Goal: Task Accomplishment & Management: Manage account settings

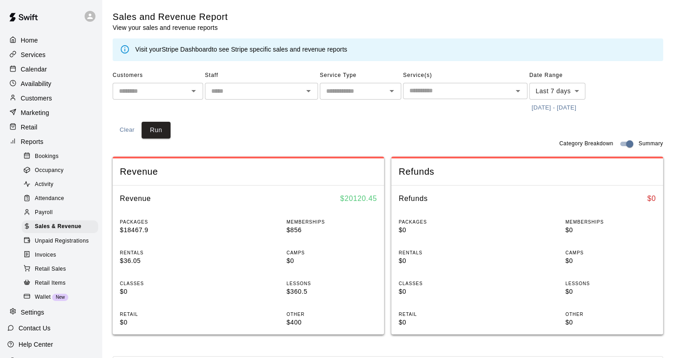
scroll to position [2063, 1]
click at [38, 72] on p "Calendar" at bounding box center [34, 69] width 26 height 9
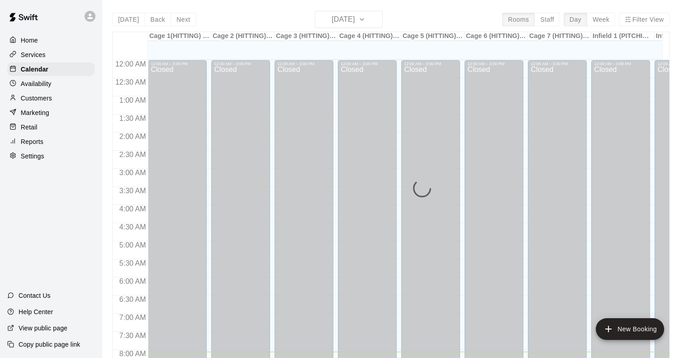
scroll to position [291, 0]
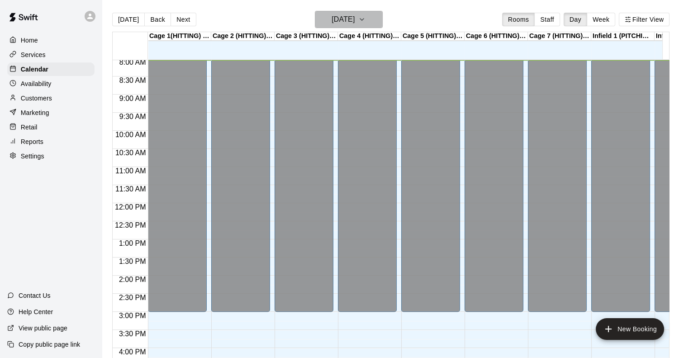
click at [366, 18] on icon "button" at bounding box center [361, 19] width 7 height 11
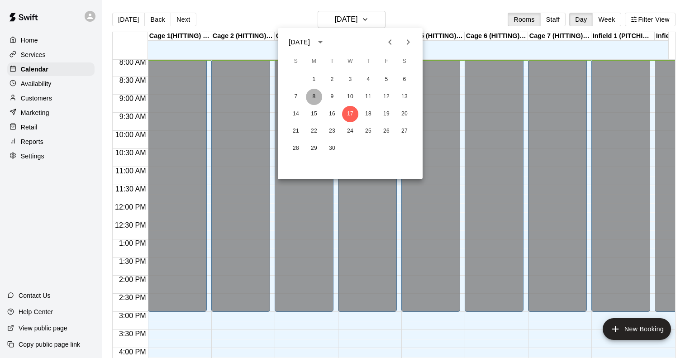
click at [316, 97] on button "8" at bounding box center [314, 97] width 16 height 16
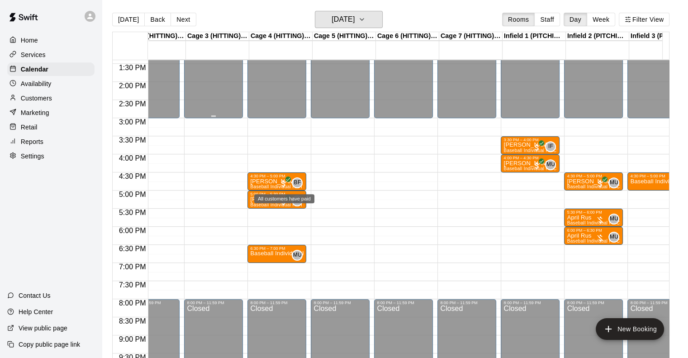
scroll to position [0, 91]
click at [584, 218] on p "April Rus" at bounding box center [593, 218] width 53 height 0
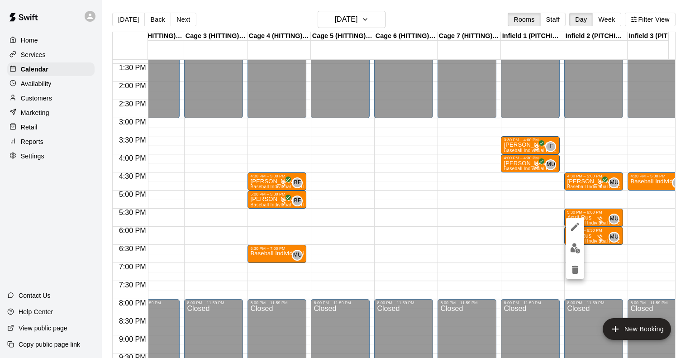
click at [433, 18] on div at bounding box center [347, 179] width 695 height 358
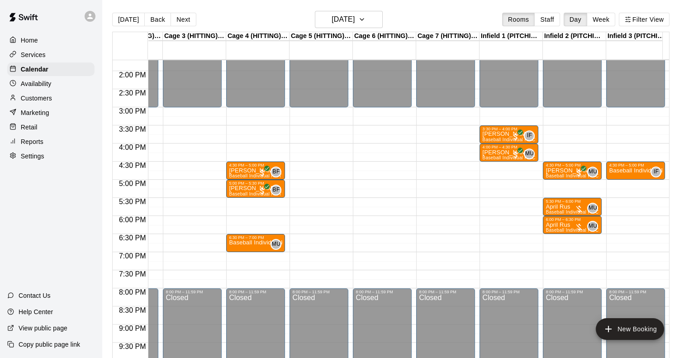
scroll to position [0, 0]
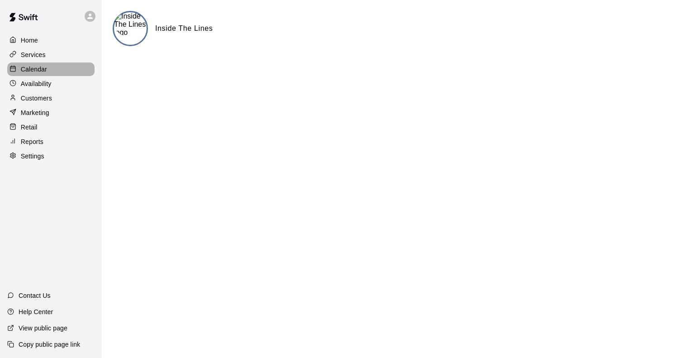
click at [30, 66] on div "Calendar" at bounding box center [50, 69] width 87 height 14
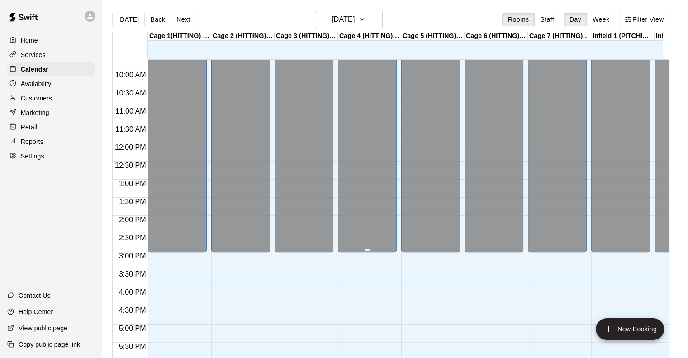
scroll to position [393, 0]
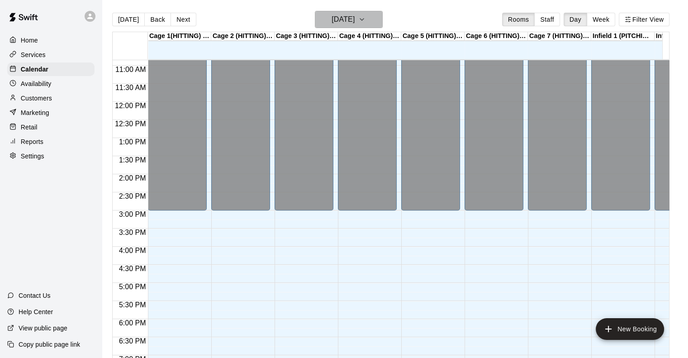
click at [348, 21] on h6 "[DATE]" at bounding box center [343, 19] width 23 height 13
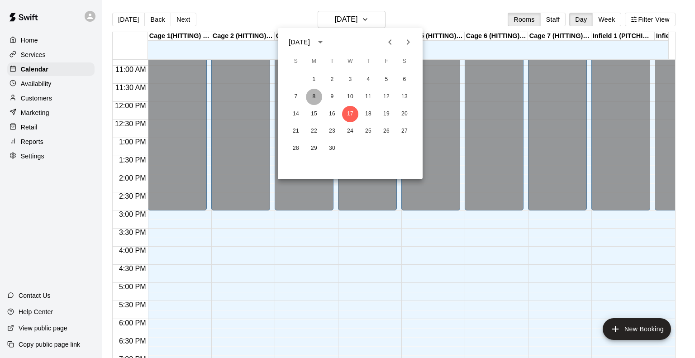
click at [314, 95] on button "8" at bounding box center [314, 97] width 16 height 16
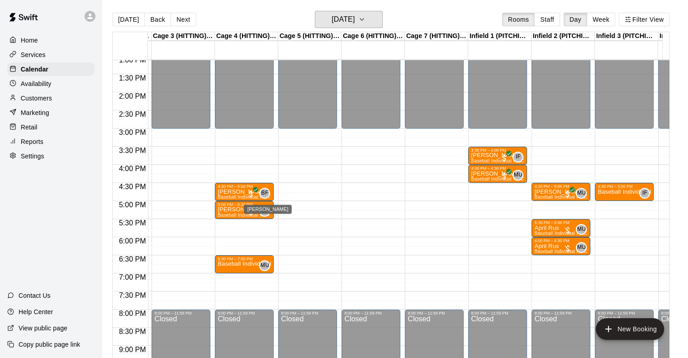
scroll to position [0, 124]
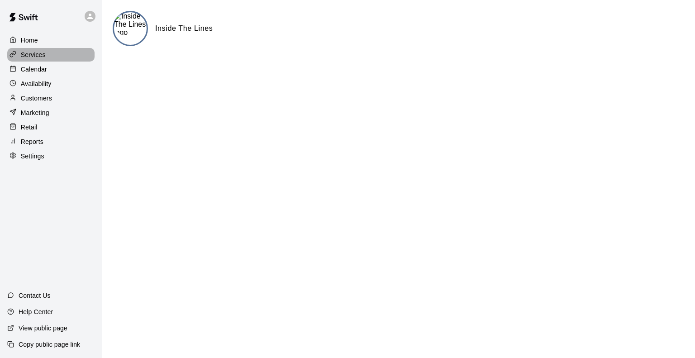
click at [38, 57] on p "Services" at bounding box center [33, 54] width 25 height 9
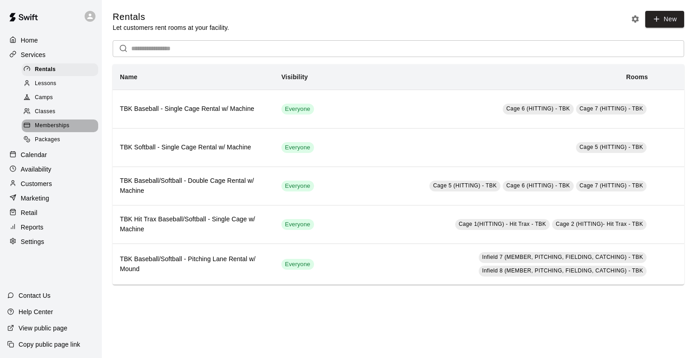
click at [49, 130] on span "Memberships" at bounding box center [52, 125] width 34 height 9
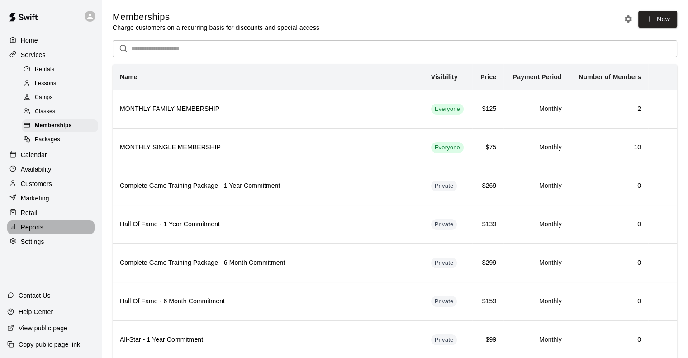
click at [38, 232] on p "Reports" at bounding box center [32, 227] width 23 height 9
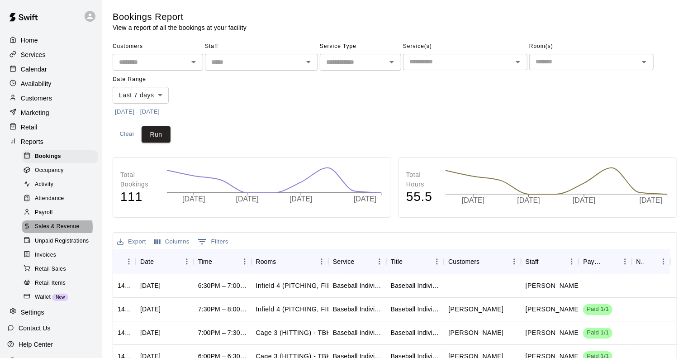
click at [51, 231] on span "Sales & Revenue" at bounding box center [57, 226] width 45 height 9
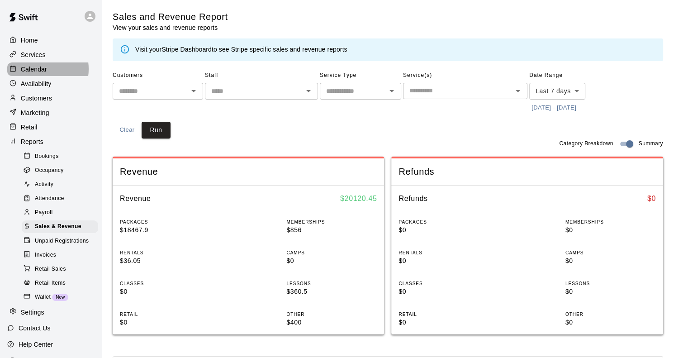
click at [39, 71] on p "Calendar" at bounding box center [34, 69] width 26 height 9
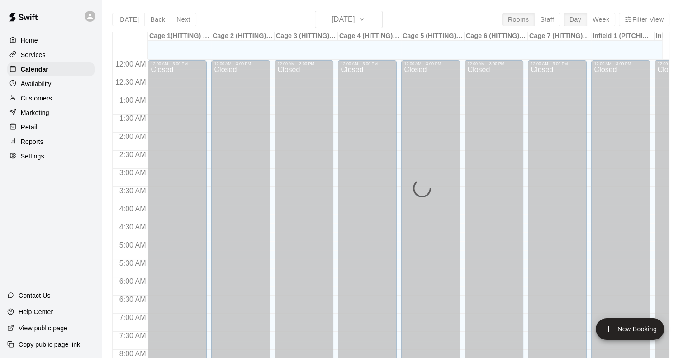
scroll to position [302, 0]
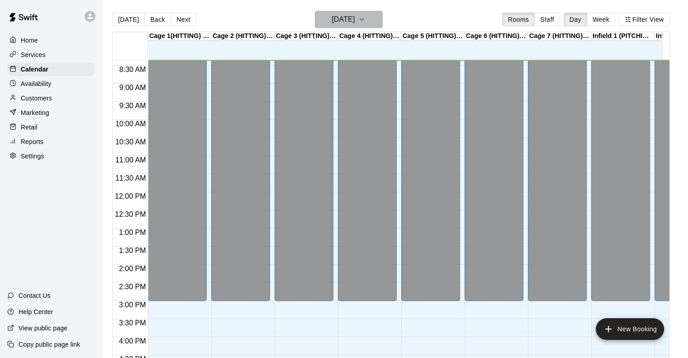
click at [366, 18] on icon "button" at bounding box center [361, 19] width 7 height 11
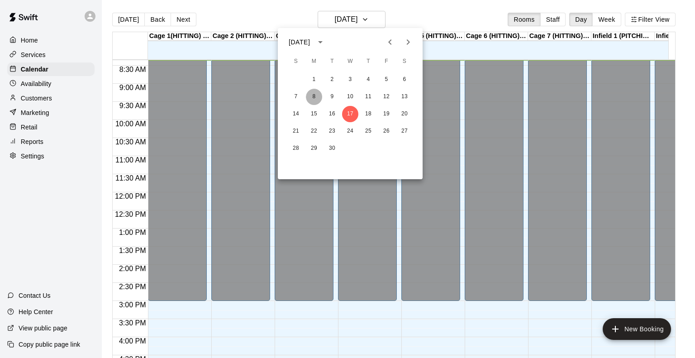
click at [311, 97] on button "8" at bounding box center [314, 97] width 16 height 16
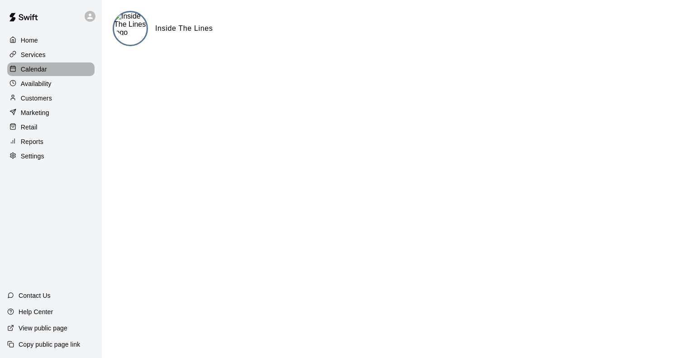
click at [40, 70] on p "Calendar" at bounding box center [34, 69] width 26 height 9
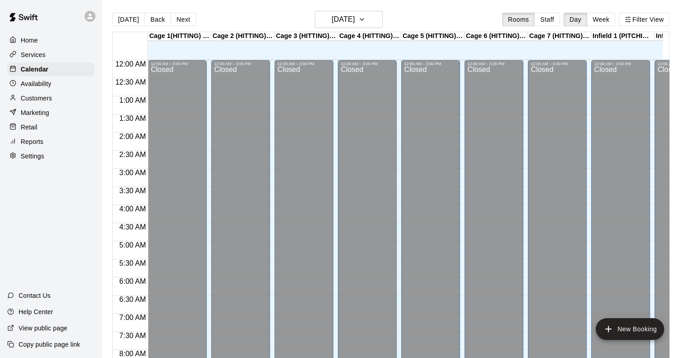
scroll to position [304, 0]
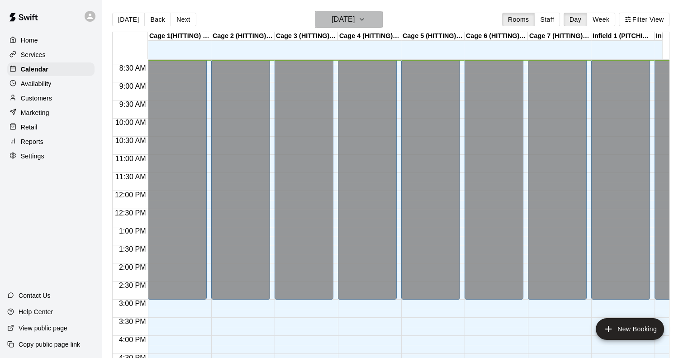
click at [355, 25] on h6 "[DATE]" at bounding box center [343, 19] width 23 height 13
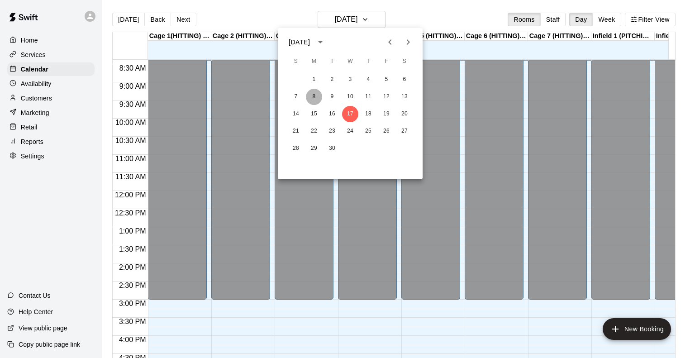
click at [312, 96] on button "8" at bounding box center [314, 97] width 16 height 16
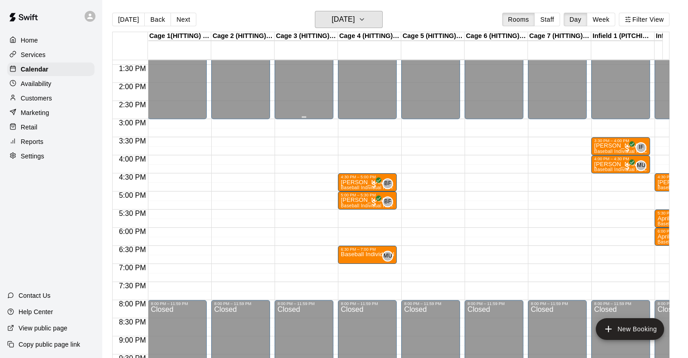
scroll to position [486, 0]
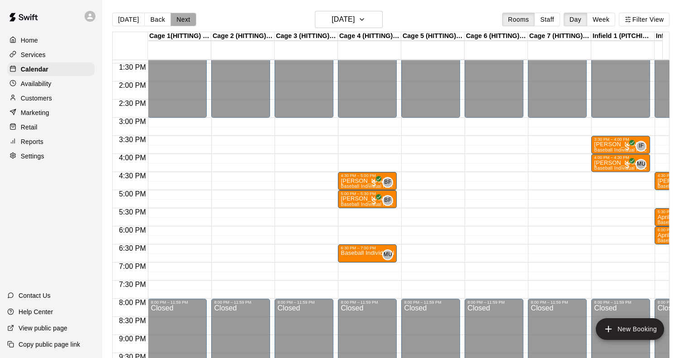
click at [180, 18] on button "Next" at bounding box center [183, 20] width 25 height 14
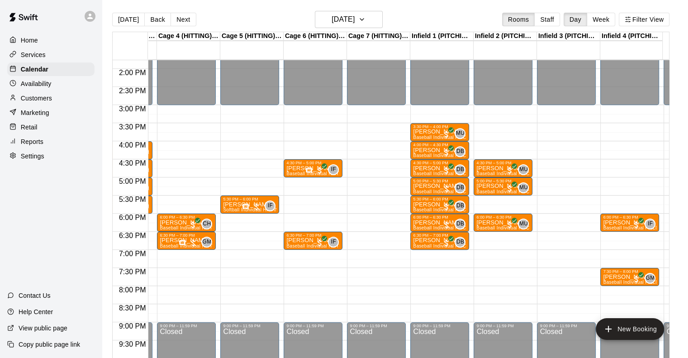
scroll to position [0, 182]
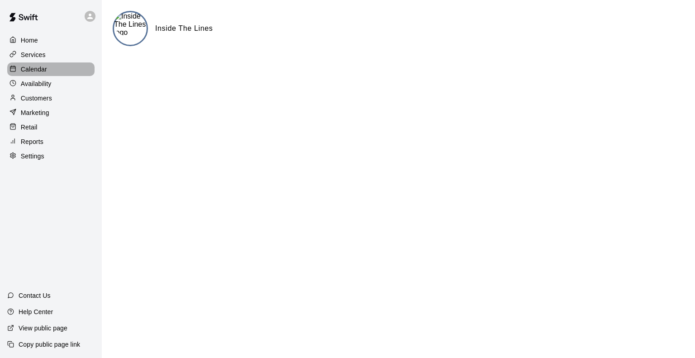
click at [37, 71] on p "Calendar" at bounding box center [34, 69] width 26 height 9
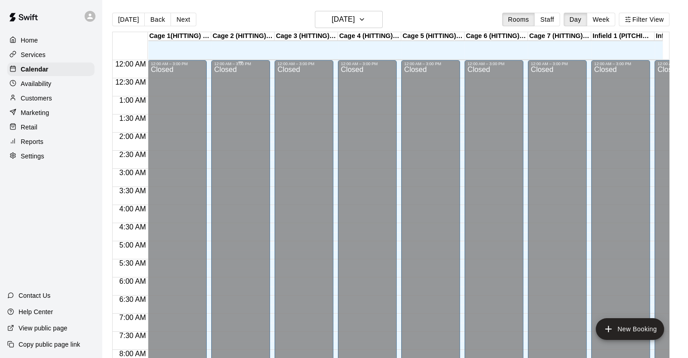
scroll to position [306, 0]
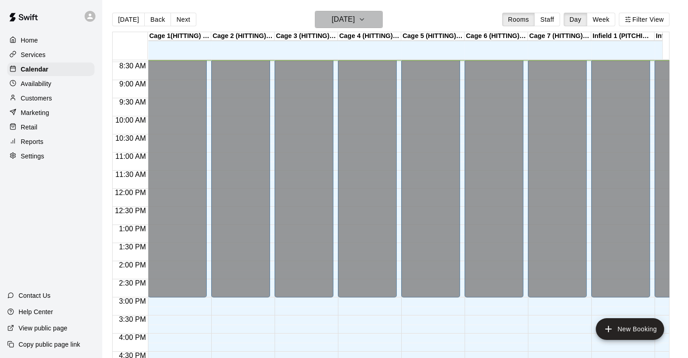
click at [347, 19] on h6 "[DATE]" at bounding box center [343, 19] width 23 height 13
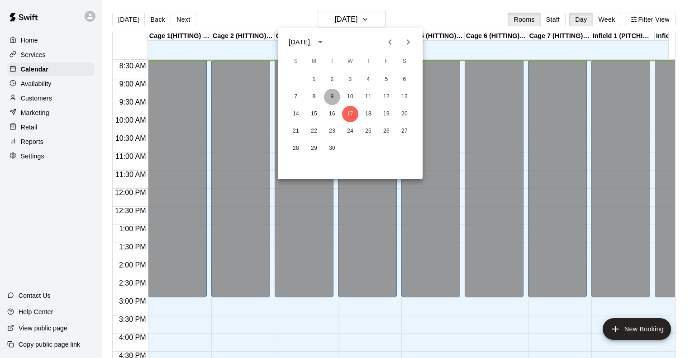
click at [332, 94] on button "9" at bounding box center [332, 97] width 16 height 16
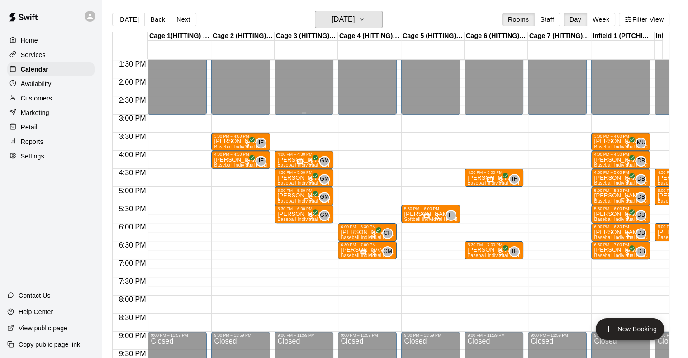
scroll to position [489, 0]
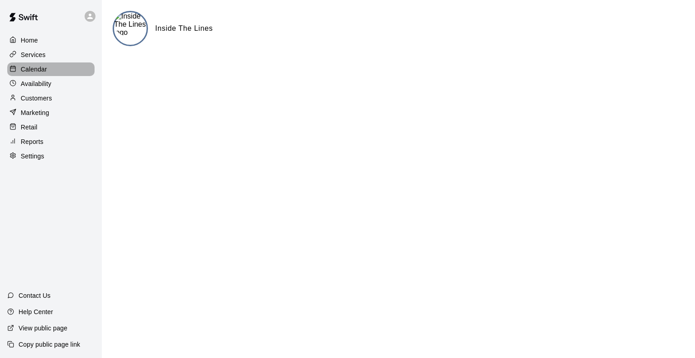
click at [36, 71] on p "Calendar" at bounding box center [34, 69] width 26 height 9
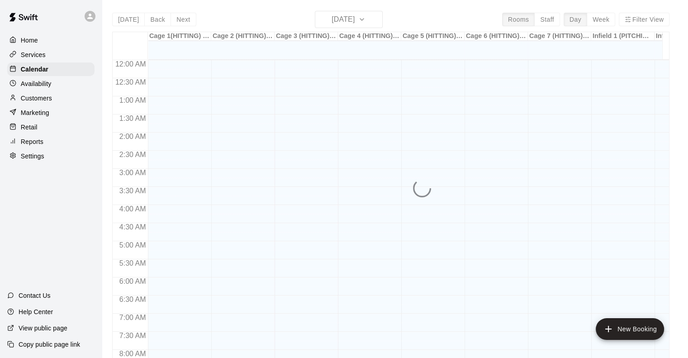
scroll to position [307, 0]
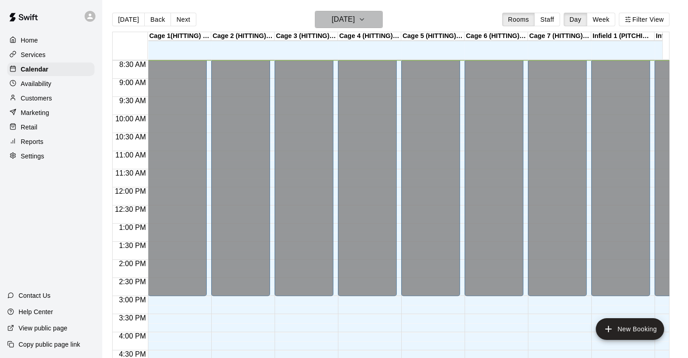
click at [335, 21] on h6 "[DATE]" at bounding box center [343, 19] width 23 height 13
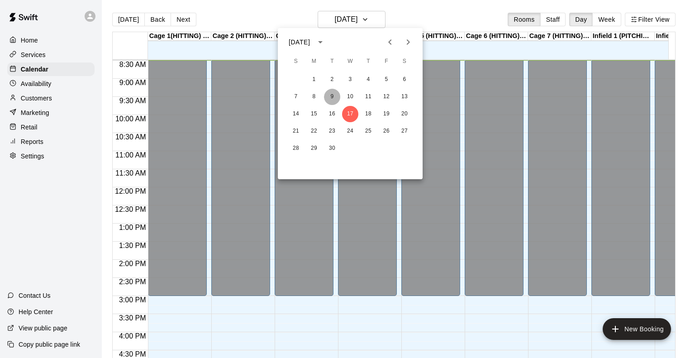
click at [334, 95] on button "9" at bounding box center [332, 97] width 16 height 16
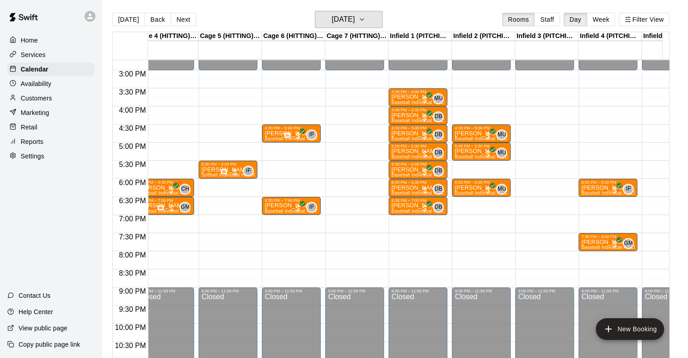
scroll to position [0, 204]
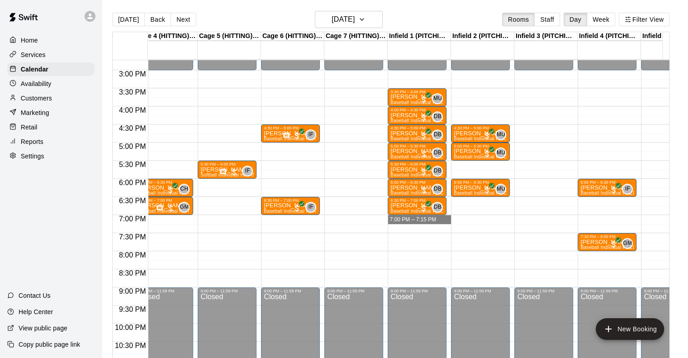
drag, startPoint x: 405, startPoint y: 222, endPoint x: 414, endPoint y: 217, distance: 9.9
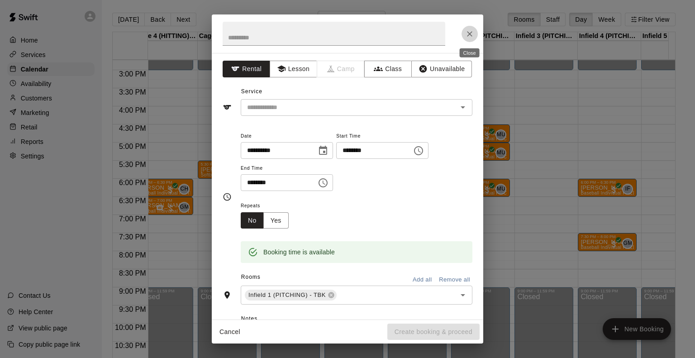
click at [466, 31] on icon "Close" at bounding box center [469, 33] width 9 height 9
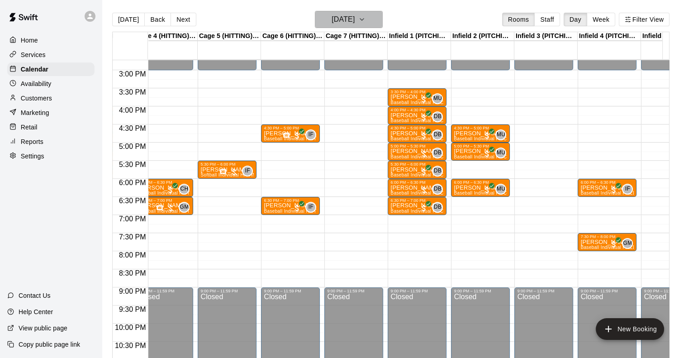
click at [355, 19] on h6 "Tuesday Sep 09" at bounding box center [343, 19] width 23 height 13
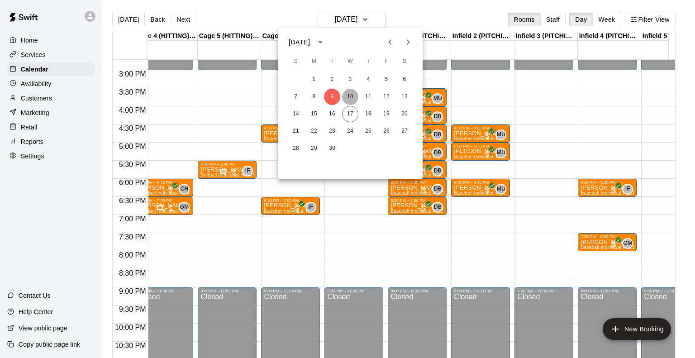
click at [350, 98] on button "10" at bounding box center [350, 97] width 16 height 16
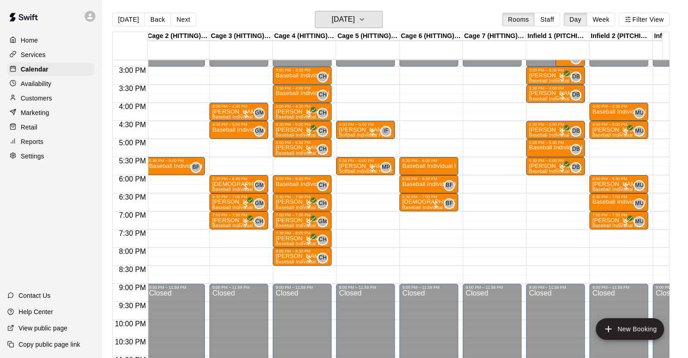
scroll to position [0, 40]
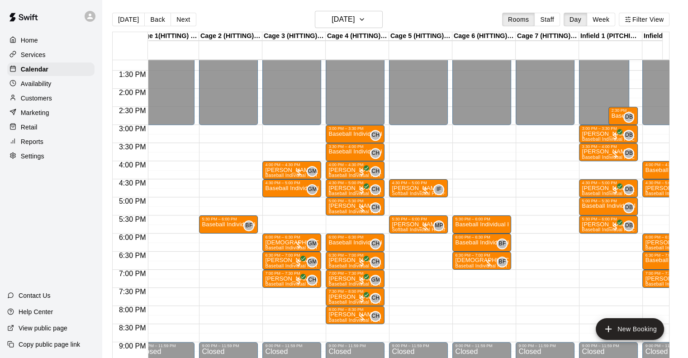
click at [224, 15] on div "Today Back Next Wednesday Sep 10 Rooms Staff Day Week Filter View" at bounding box center [390, 21] width 557 height 21
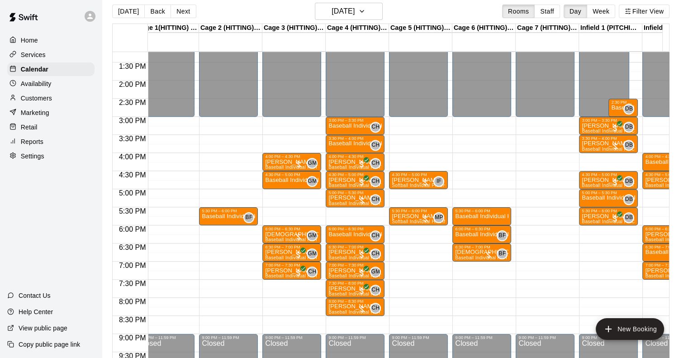
scroll to position [0, 0]
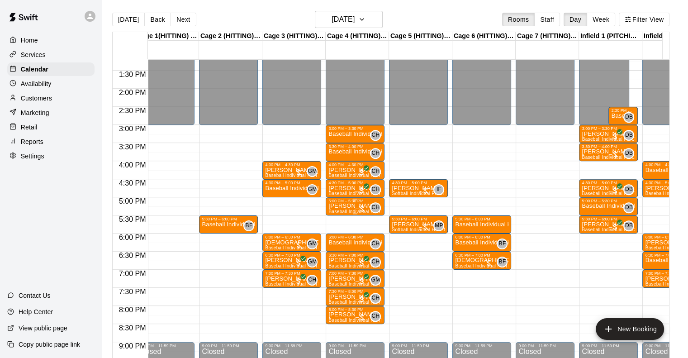
click at [356, 206] on p "Stephanie Lank" at bounding box center [355, 206] width 53 height 0
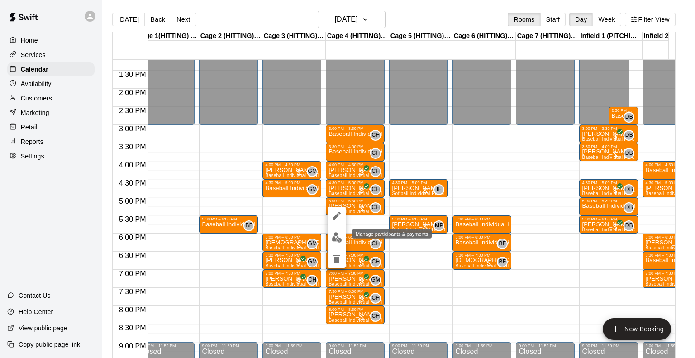
click at [336, 235] on img "edit" at bounding box center [337, 237] width 10 height 10
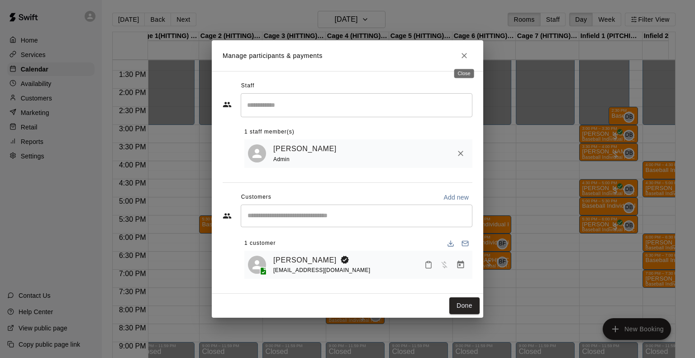
click at [467, 54] on icon "Close" at bounding box center [464, 55] width 9 height 9
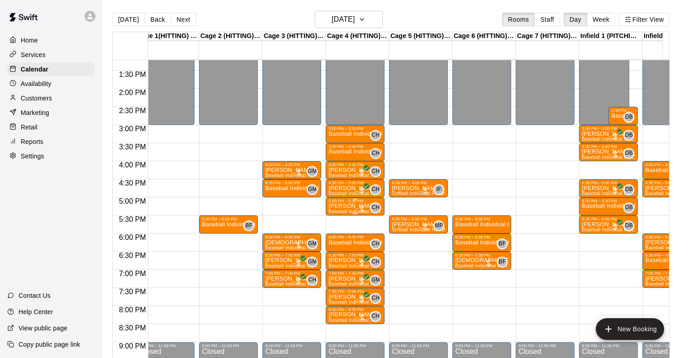
click at [348, 206] on p "Stephanie Lank" at bounding box center [355, 206] width 53 height 0
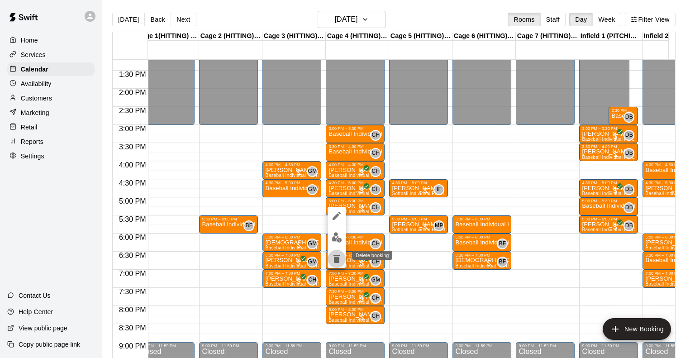
click at [335, 256] on icon "delete" at bounding box center [336, 258] width 11 height 11
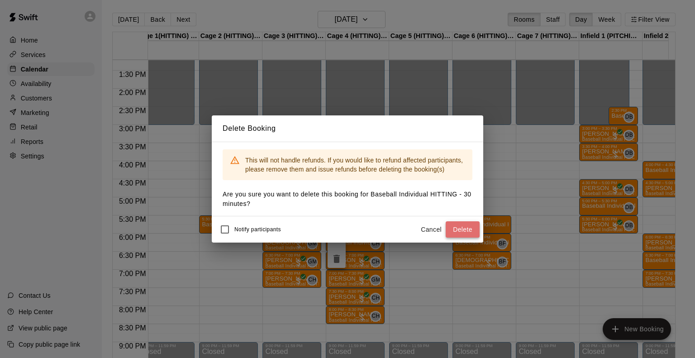
click at [456, 224] on button "Delete" at bounding box center [463, 229] width 34 height 17
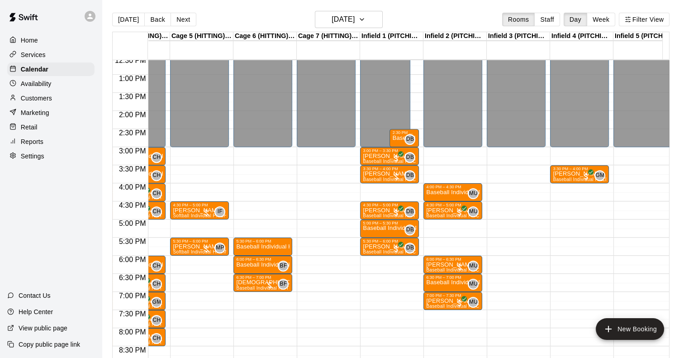
scroll to position [0, 233]
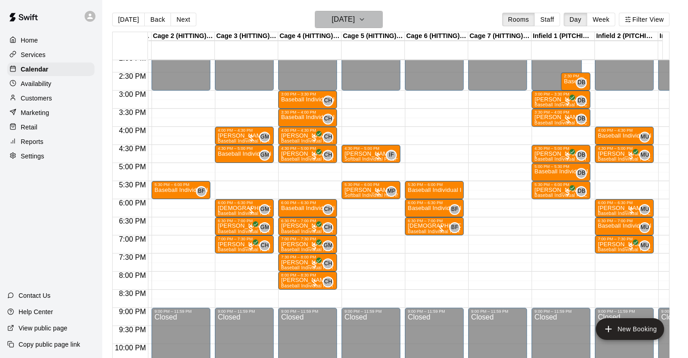
click at [355, 19] on h6 "[DATE]" at bounding box center [343, 19] width 23 height 13
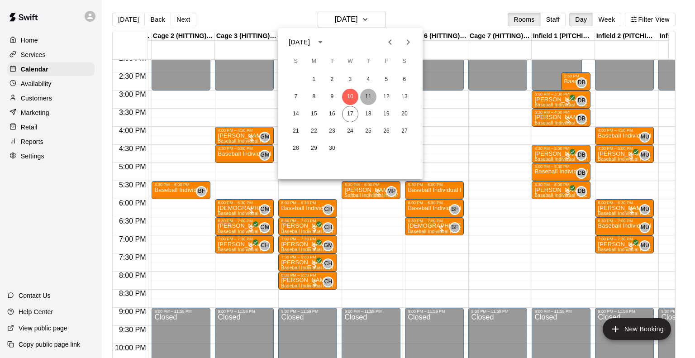
click at [369, 97] on button "11" at bounding box center [368, 97] width 16 height 16
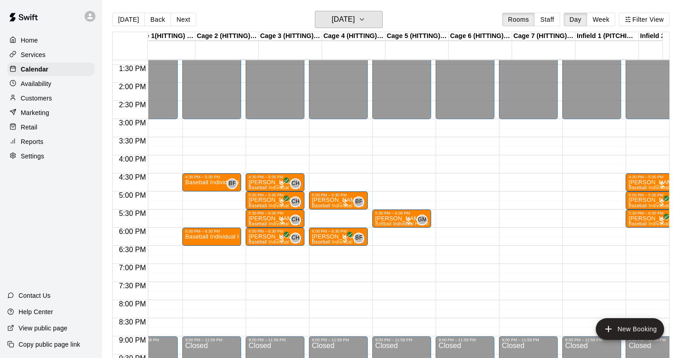
scroll to position [0, 29]
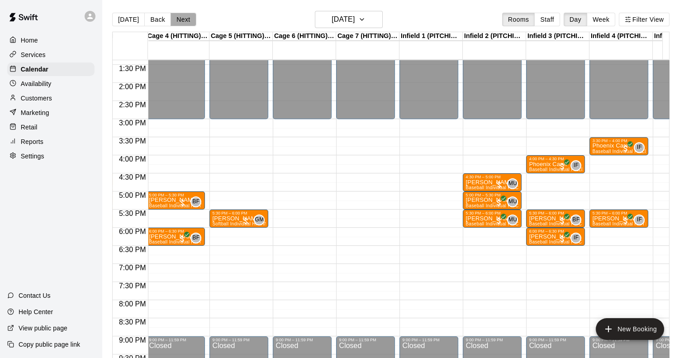
click at [181, 24] on button "Next" at bounding box center [183, 20] width 25 height 14
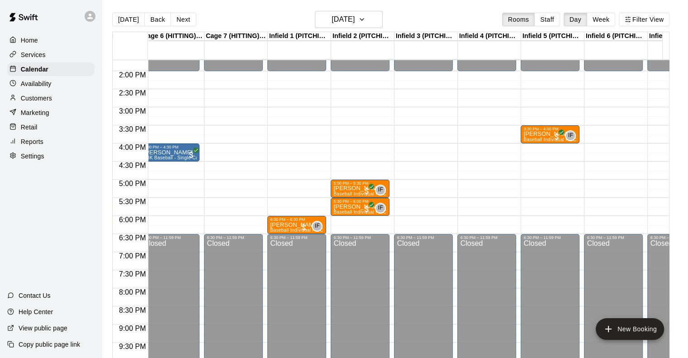
scroll to position [0, 324]
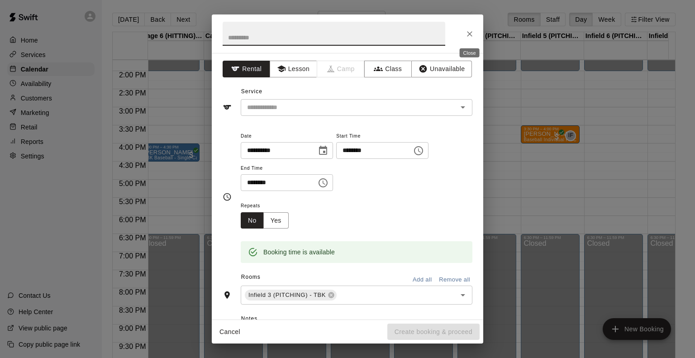
click at [467, 35] on icon "Close" at bounding box center [469, 33] width 5 height 5
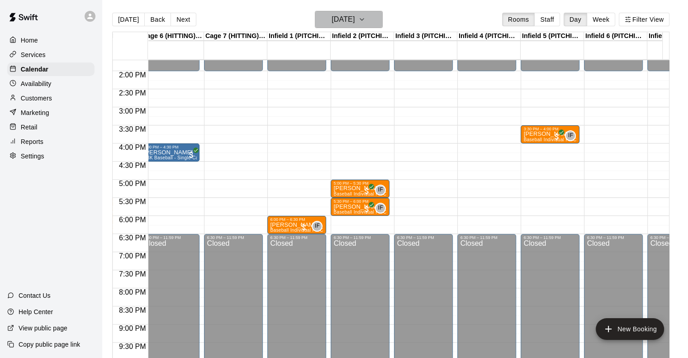
click at [341, 18] on h6 "Friday Sep 12" at bounding box center [343, 19] width 23 height 13
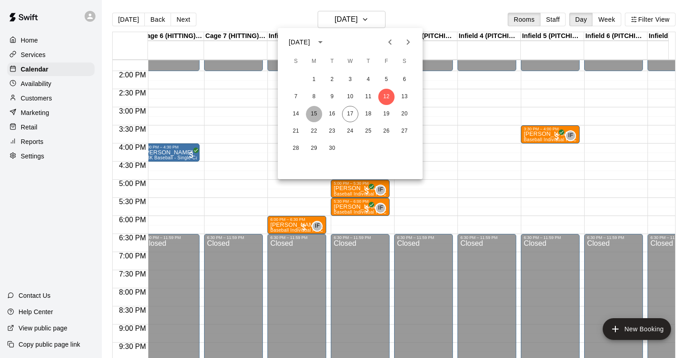
click at [309, 110] on button "15" at bounding box center [314, 114] width 16 height 16
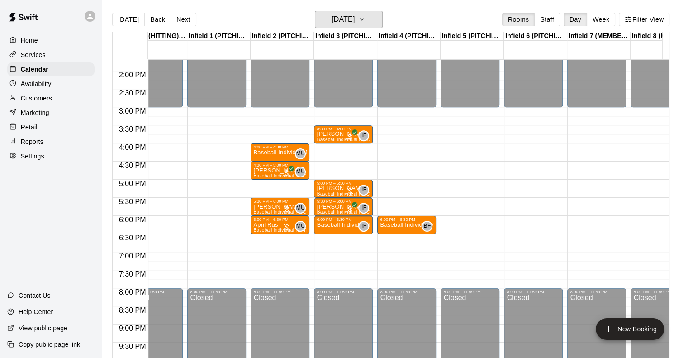
scroll to position [0, 534]
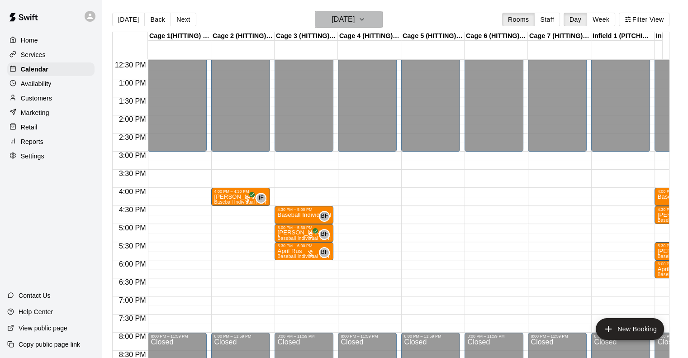
click at [339, 19] on h6 "Monday Sep 15" at bounding box center [343, 19] width 23 height 13
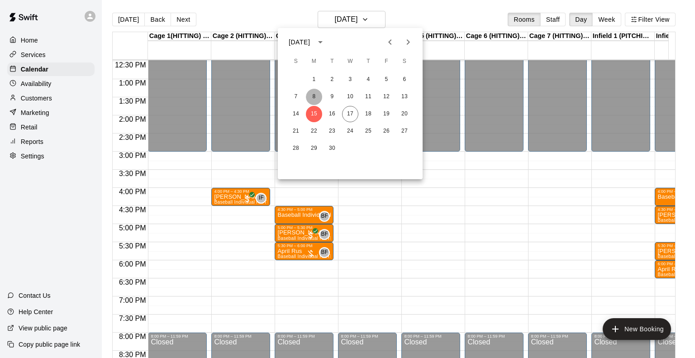
click at [314, 100] on button "8" at bounding box center [314, 97] width 16 height 16
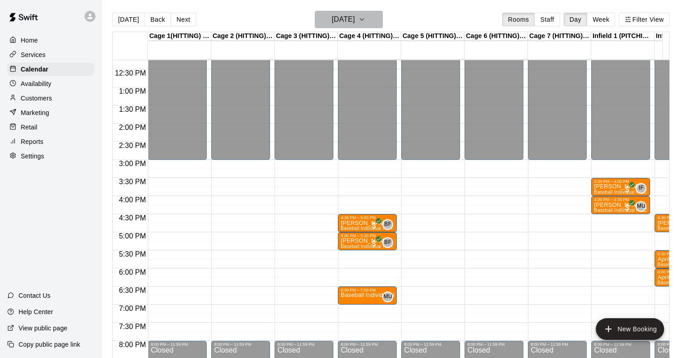
click at [343, 22] on h6 "Monday Sep 08" at bounding box center [343, 19] width 23 height 13
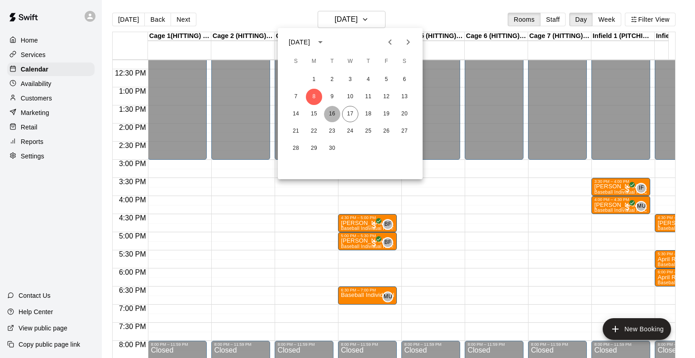
click at [330, 115] on button "16" at bounding box center [332, 114] width 16 height 16
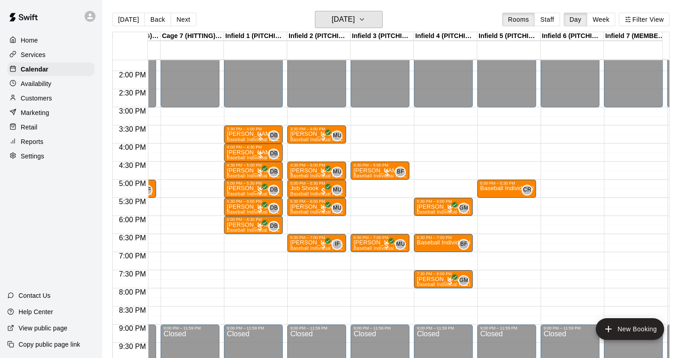
scroll to position [496, 487]
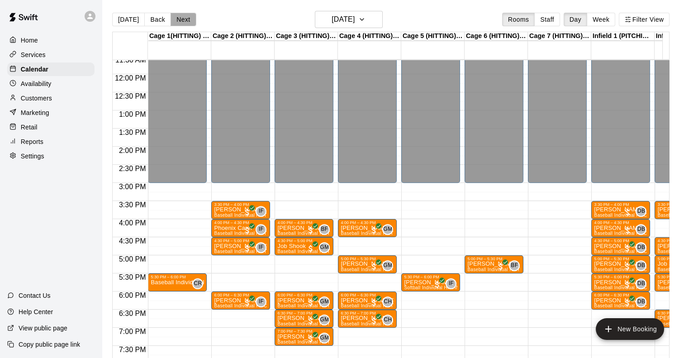
click at [178, 20] on button "Next" at bounding box center [183, 20] width 25 height 14
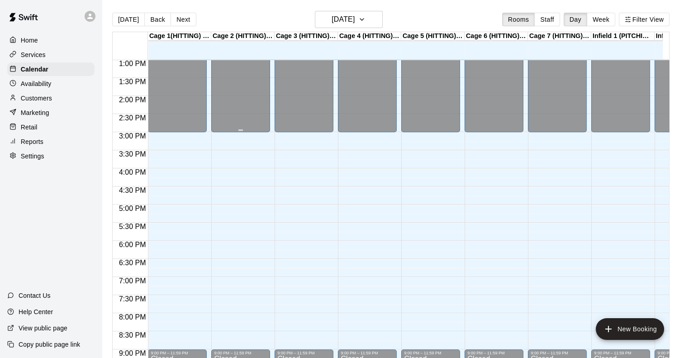
scroll to position [471, 0]
click at [238, 13] on div "Today Back Next Wednesday Sep 17 Rooms Staff Day Week Filter View" at bounding box center [390, 21] width 557 height 21
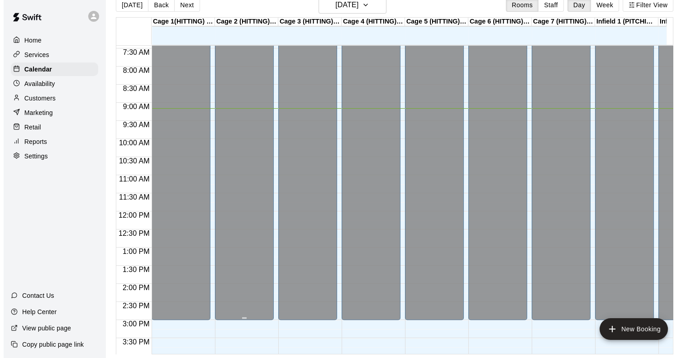
scroll to position [262, 0]
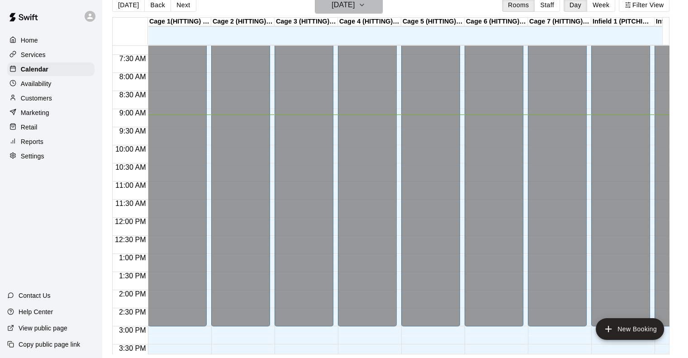
click at [333, 6] on h6 "[DATE]" at bounding box center [343, 5] width 23 height 13
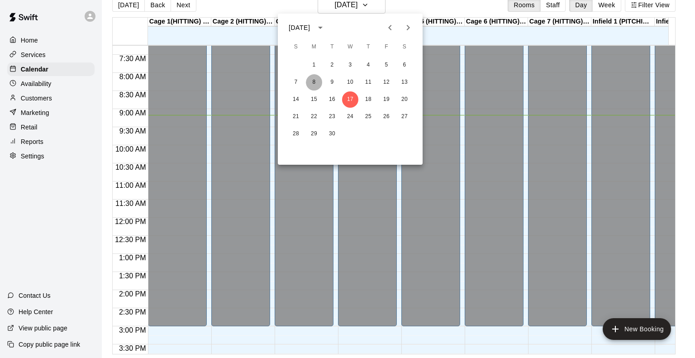
click at [314, 82] on button "8" at bounding box center [314, 82] width 16 height 16
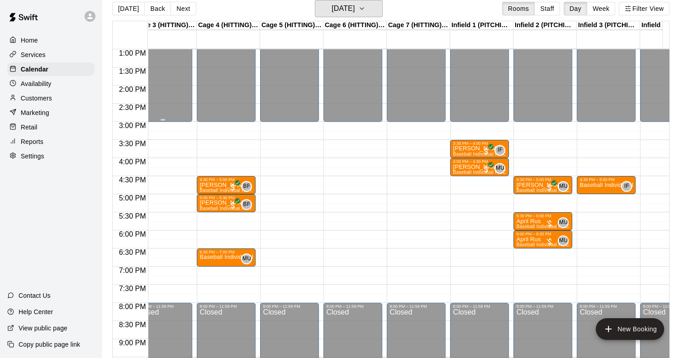
scroll to position [0, 0]
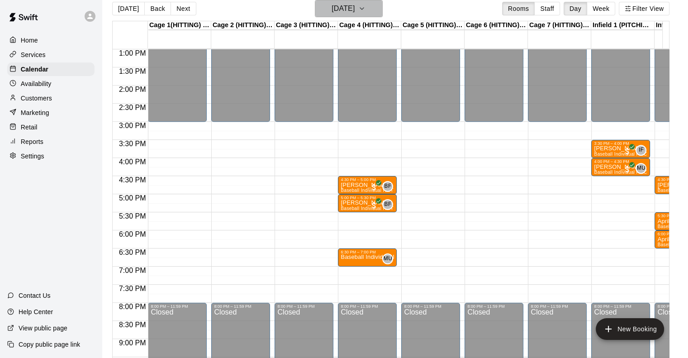
click at [343, 3] on h6 "Monday Sep 08" at bounding box center [343, 8] width 23 height 13
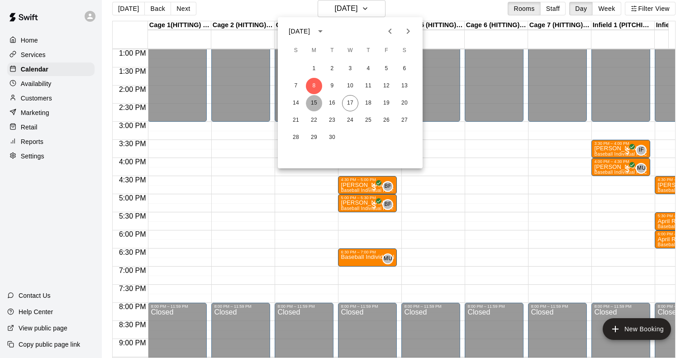
click at [311, 105] on button "15" at bounding box center [314, 103] width 16 height 16
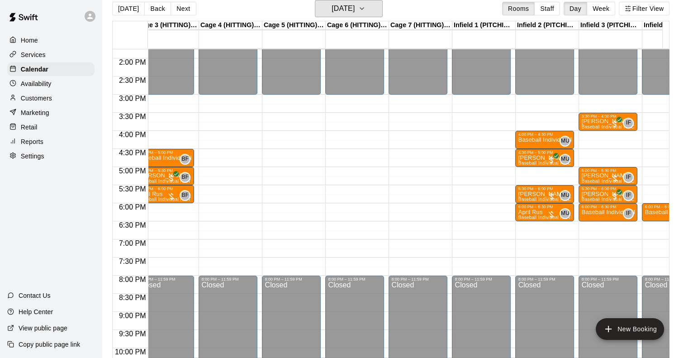
scroll to position [0, 139]
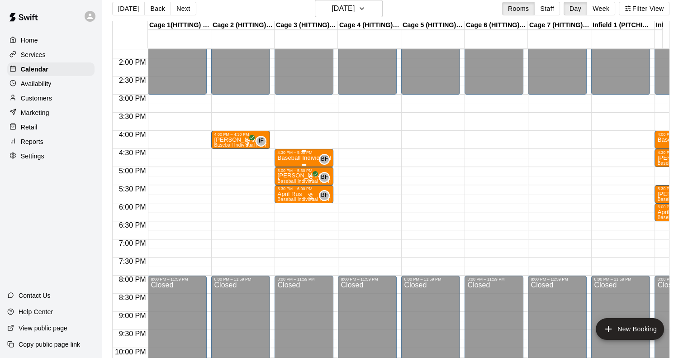
click at [294, 154] on div "4:30 PM – 5:00 PM" at bounding box center [303, 152] width 53 height 5
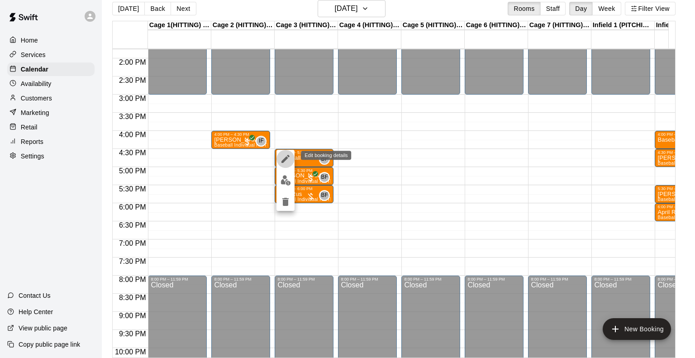
click at [282, 161] on icon "edit" at bounding box center [285, 158] width 11 height 11
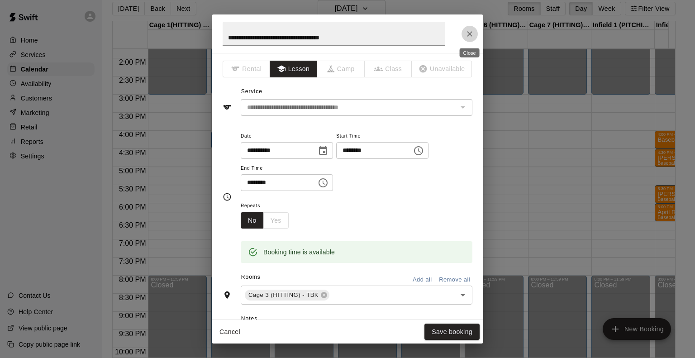
click at [464, 36] on button "Close" at bounding box center [470, 34] width 16 height 16
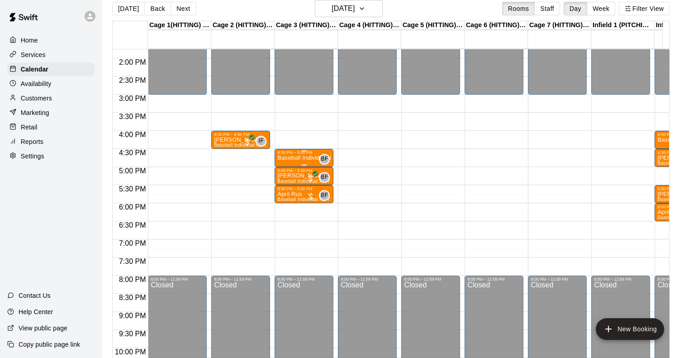
click at [303, 158] on p "Baseball Individual HITTING - 30 minutes" at bounding box center [303, 158] width 53 height 0
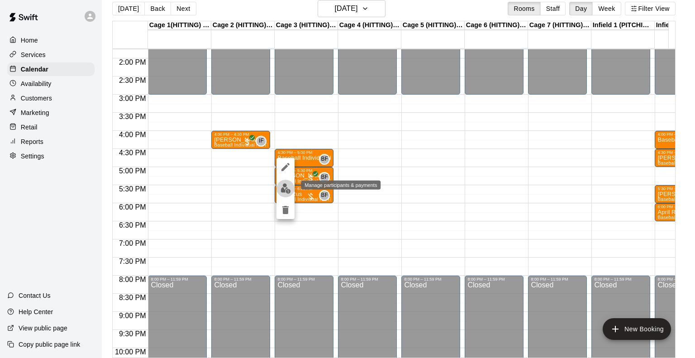
click at [282, 186] on img "edit" at bounding box center [286, 188] width 10 height 10
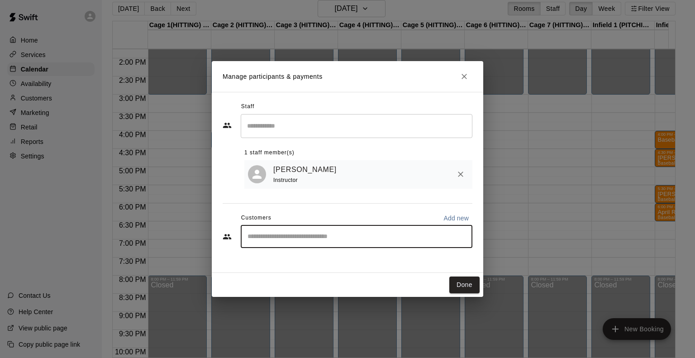
click at [308, 237] on input "Start typing to search customers..." at bounding box center [357, 236] width 224 height 9
type input "***"
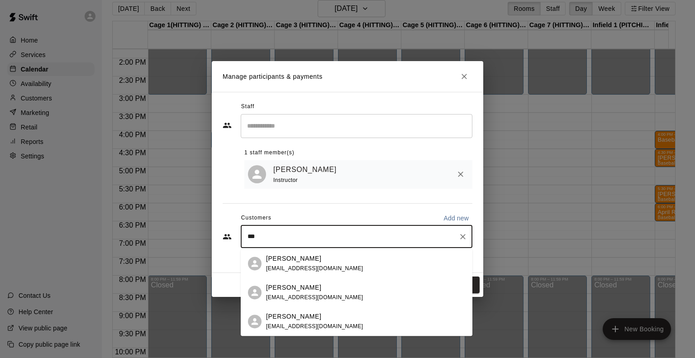
click at [280, 257] on p "[PERSON_NAME]" at bounding box center [293, 259] width 55 height 10
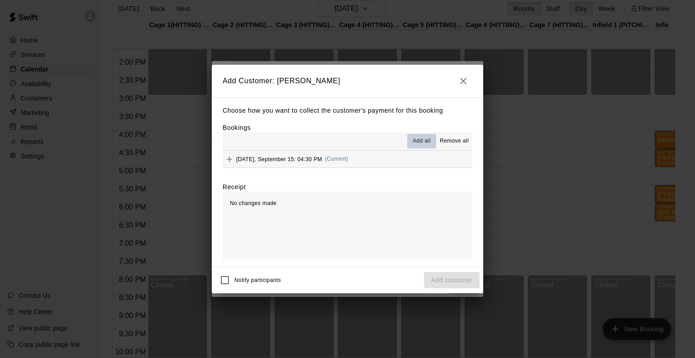
click at [424, 143] on span "Add all" at bounding box center [422, 141] width 18 height 9
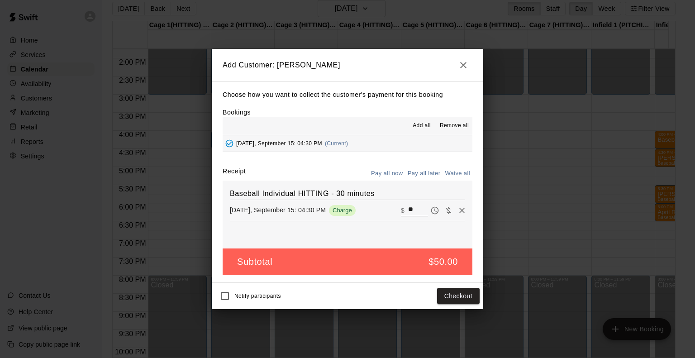
click at [465, 62] on icon "button" at bounding box center [463, 65] width 6 height 6
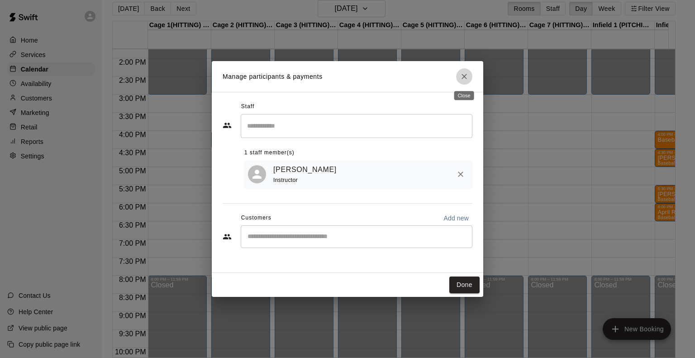
click at [467, 78] on icon "Close" at bounding box center [464, 76] width 9 height 9
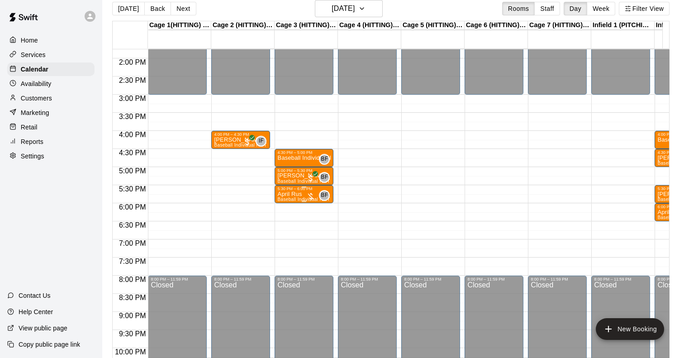
click at [308, 192] on div at bounding box center [310, 196] width 9 height 9
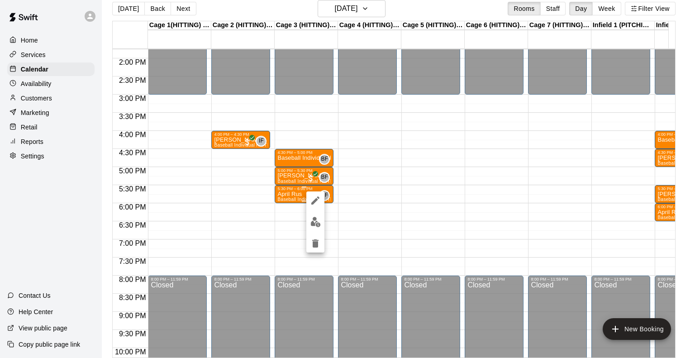
click at [308, 191] on div at bounding box center [315, 221] width 18 height 61
click at [315, 226] on img "edit" at bounding box center [315, 222] width 10 height 10
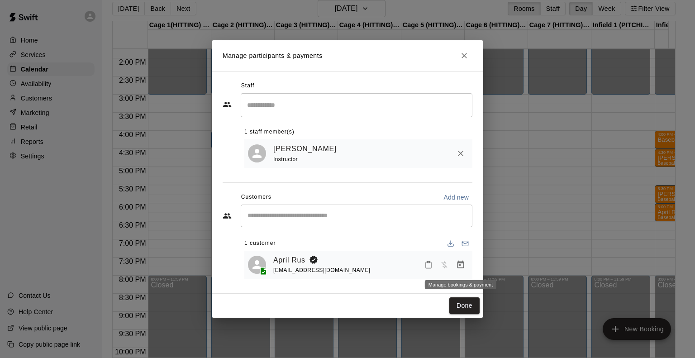
click at [462, 265] on icon "Manage bookings & payment" at bounding box center [460, 264] width 9 height 9
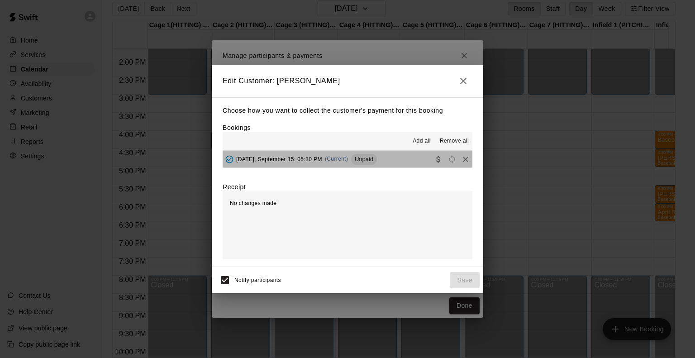
click at [364, 161] on span "Unpaid" at bounding box center [364, 159] width 26 height 7
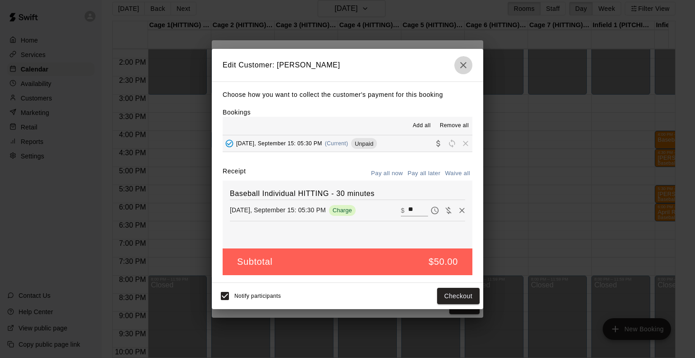
click at [467, 60] on icon "button" at bounding box center [463, 65] width 11 height 11
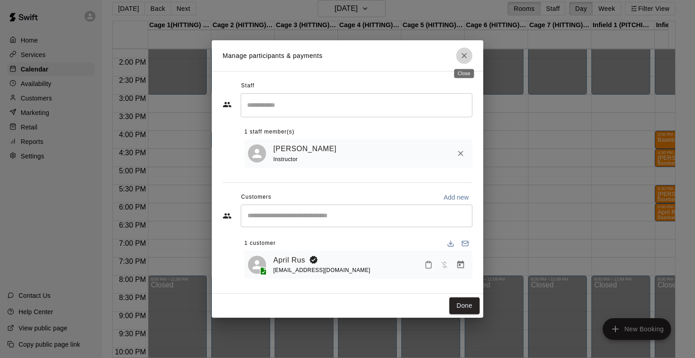
click at [467, 60] on button "Close" at bounding box center [464, 56] width 16 height 16
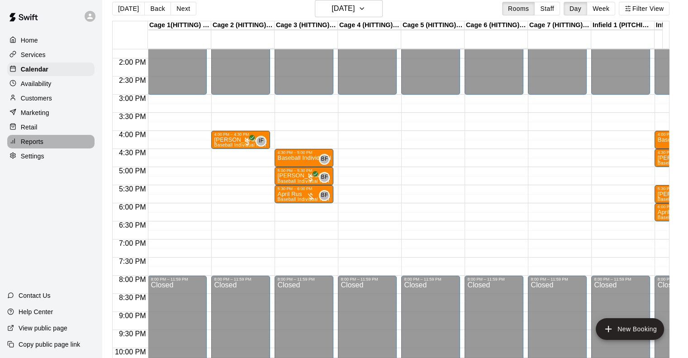
click at [33, 141] on div "Reports" at bounding box center [50, 142] width 87 height 14
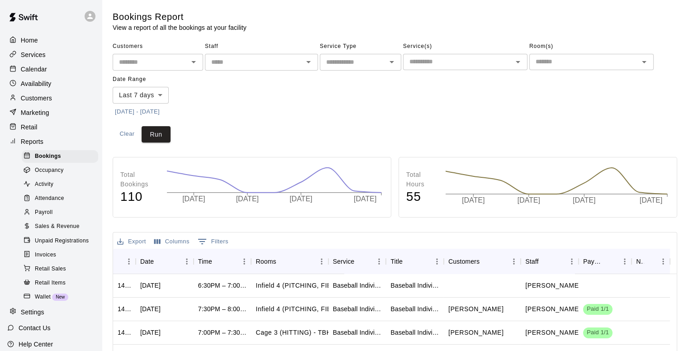
click at [51, 231] on span "Sales & Revenue" at bounding box center [57, 226] width 45 height 9
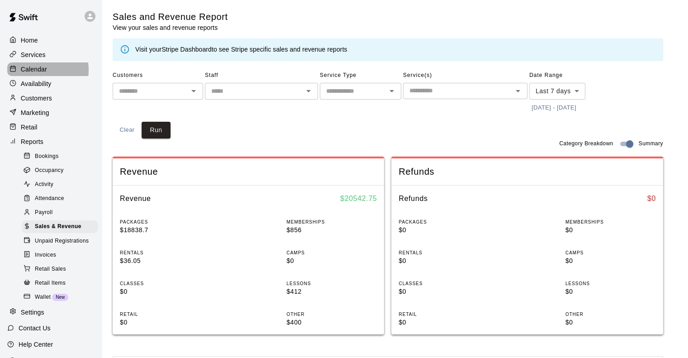
click at [38, 71] on p "Calendar" at bounding box center [34, 69] width 26 height 9
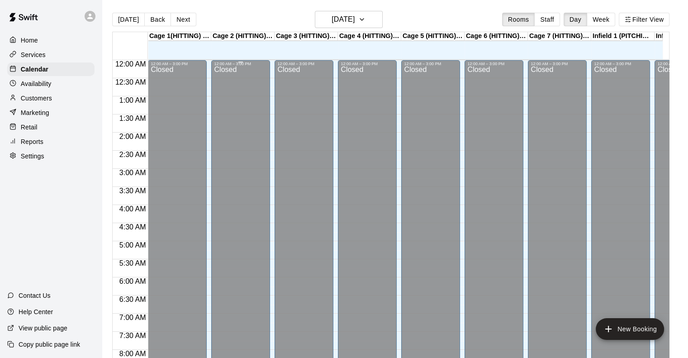
scroll to position [344, 0]
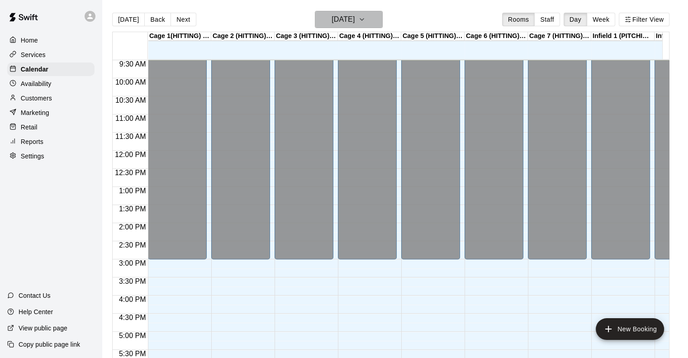
click at [345, 19] on h6 "[DATE]" at bounding box center [343, 19] width 23 height 13
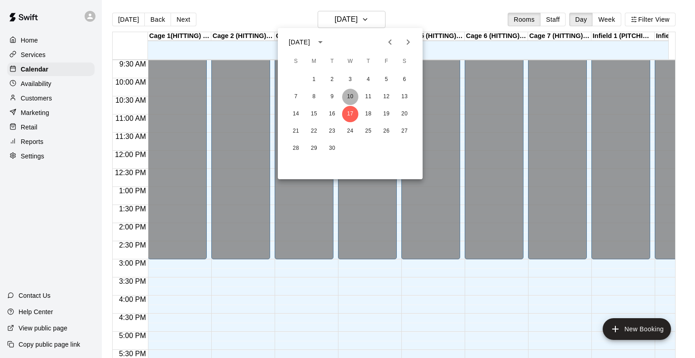
click at [351, 100] on button "10" at bounding box center [350, 97] width 16 height 16
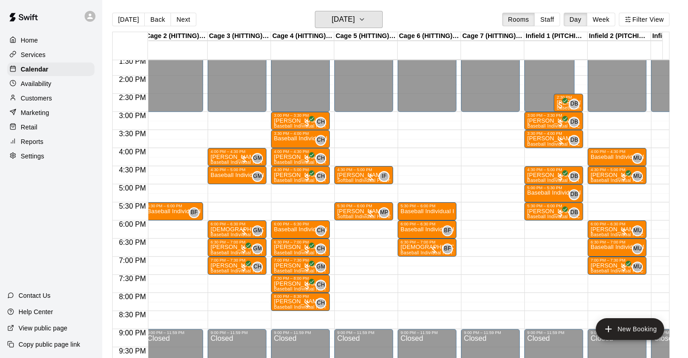
scroll to position [0, 0]
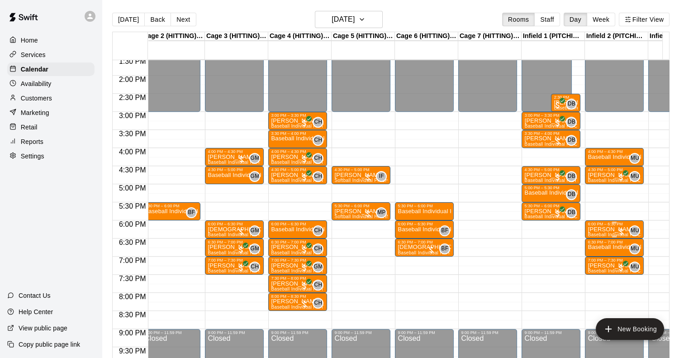
click at [615, 229] on p "[PERSON_NAME]" at bounding box center [614, 229] width 53 height 0
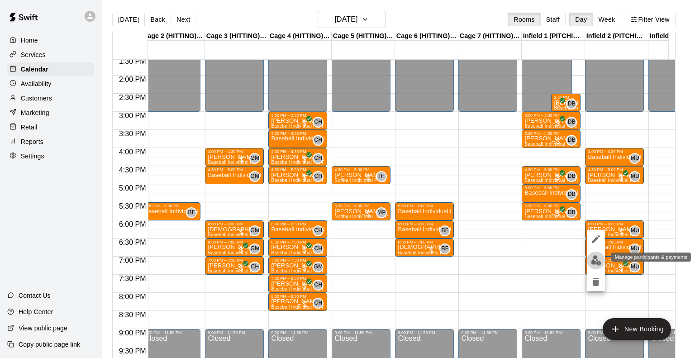
click at [596, 262] on img "edit" at bounding box center [596, 260] width 10 height 10
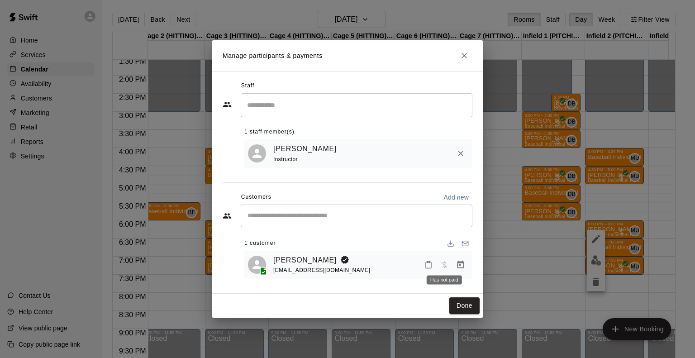
click at [446, 264] on span "Has not paid" at bounding box center [444, 264] width 16 height 8
click at [460, 266] on icon "Manage bookings & payment" at bounding box center [460, 265] width 7 height 8
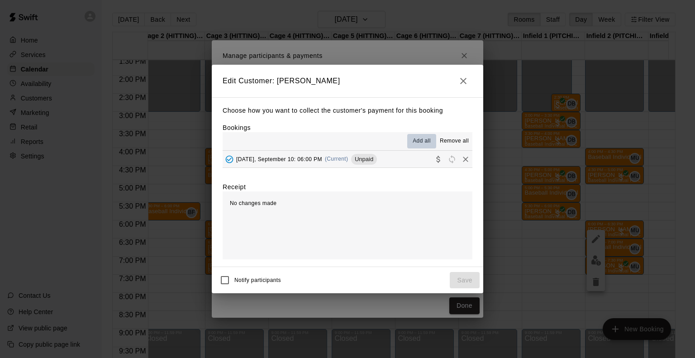
click at [417, 141] on span "Add all" at bounding box center [422, 141] width 18 height 9
click at [462, 74] on button "button" at bounding box center [463, 81] width 18 height 18
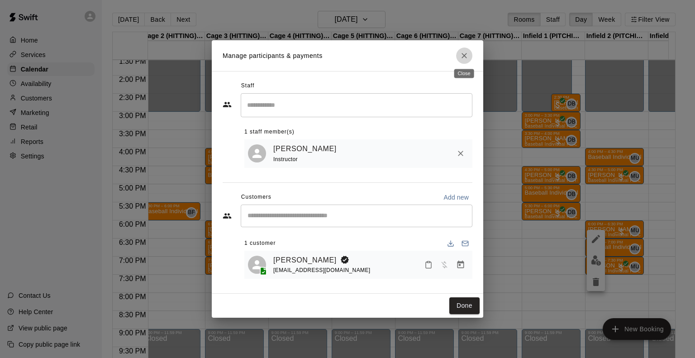
click at [462, 57] on icon "Close" at bounding box center [464, 55] width 9 height 9
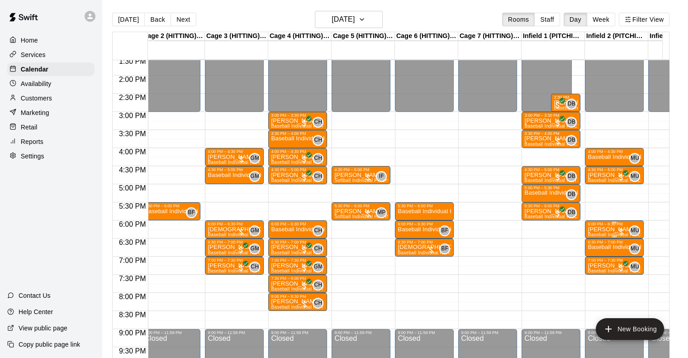
click at [613, 226] on div "6:00 PM – 6:30 PM" at bounding box center [614, 224] width 53 height 5
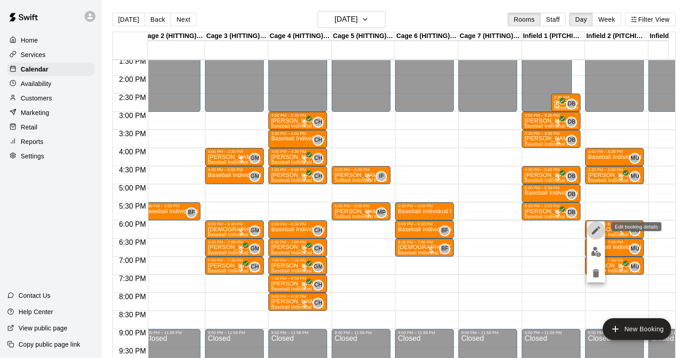
click at [590, 229] on button "edit" at bounding box center [596, 230] width 18 height 18
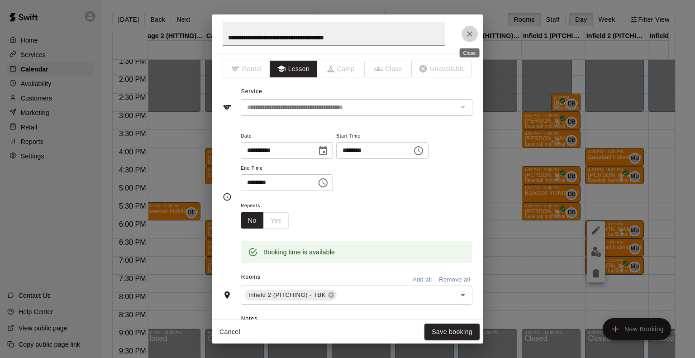
click at [465, 35] on icon "Close" at bounding box center [469, 33] width 9 height 9
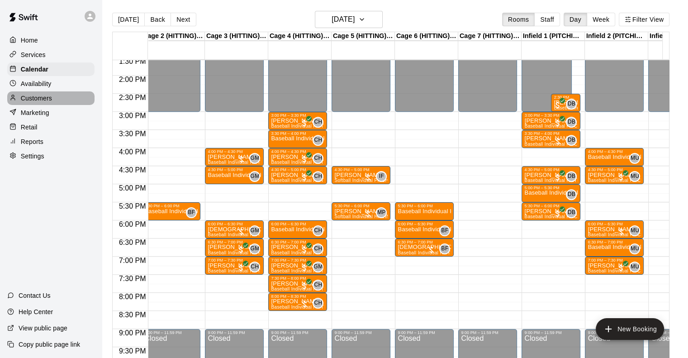
click at [43, 102] on p "Customers" at bounding box center [36, 98] width 31 height 9
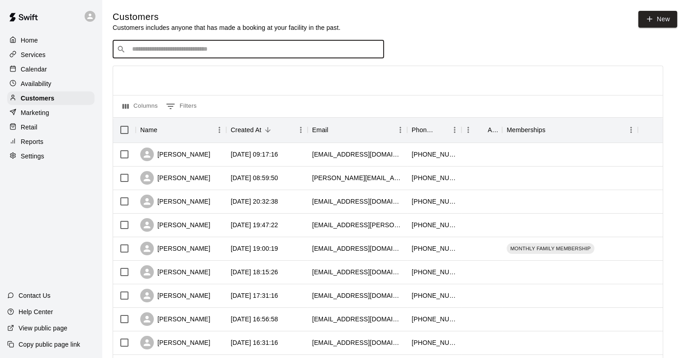
click at [145, 50] on input "Search customers by name or email" at bounding box center [254, 49] width 251 height 9
type input "*****"
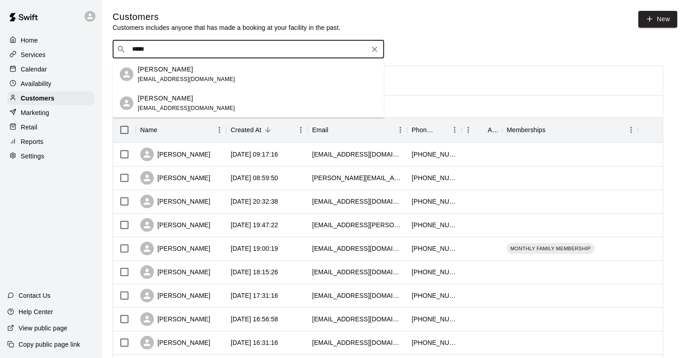
click at [200, 48] on input "*****" at bounding box center [247, 49] width 237 height 9
click at [172, 68] on p "[PERSON_NAME]" at bounding box center [165, 70] width 55 height 10
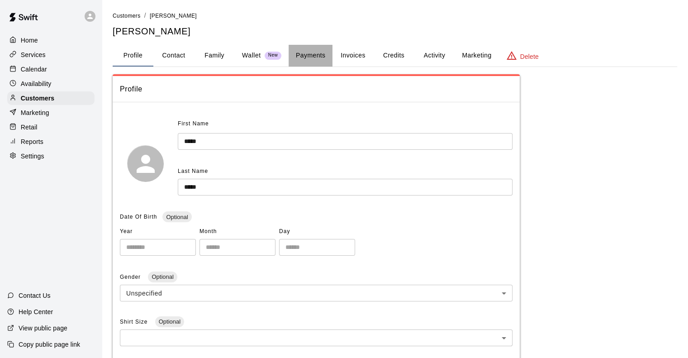
click at [307, 56] on button "Payments" at bounding box center [311, 56] width 44 height 22
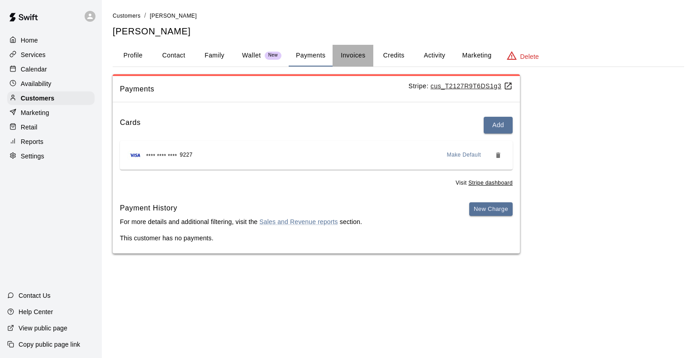
click at [357, 55] on button "Invoices" at bounding box center [353, 56] width 41 height 22
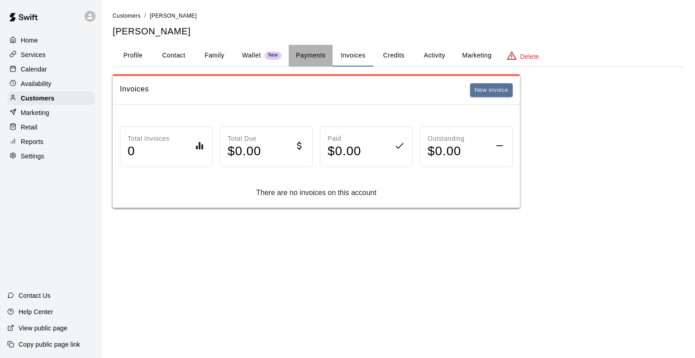
click at [305, 55] on button "Payments" at bounding box center [311, 56] width 44 height 22
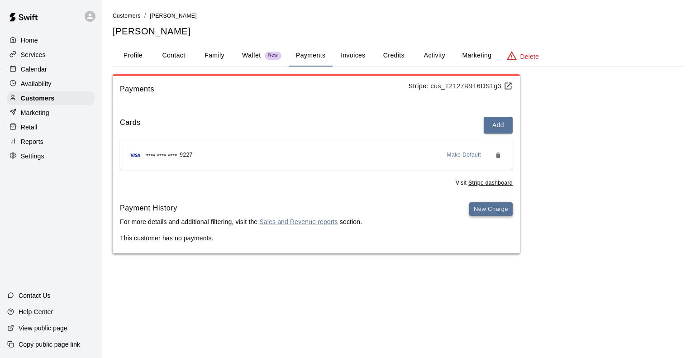
click at [478, 208] on button "New Charge" at bounding box center [490, 209] width 43 height 14
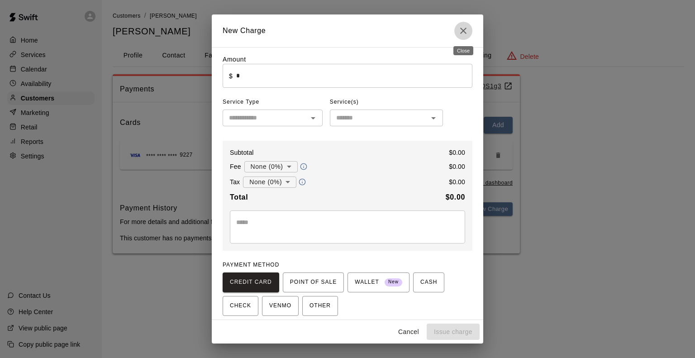
click at [462, 32] on icon "Close" at bounding box center [463, 31] width 6 height 6
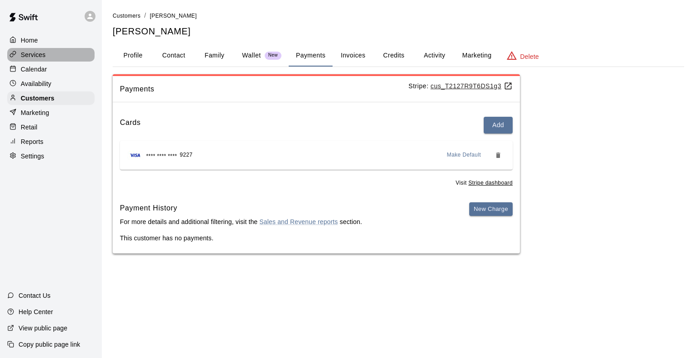
click at [37, 61] on div "Services" at bounding box center [50, 55] width 87 height 14
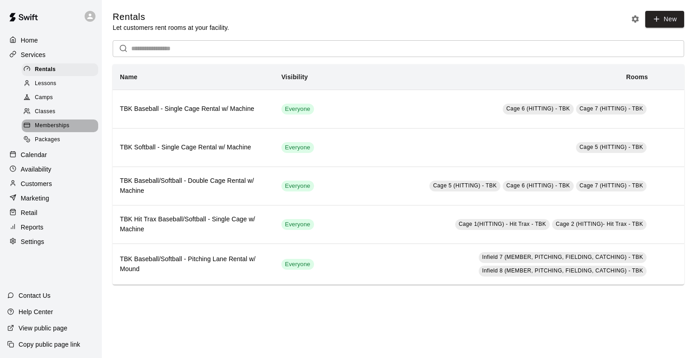
click at [62, 130] on span "Memberships" at bounding box center [52, 125] width 34 height 9
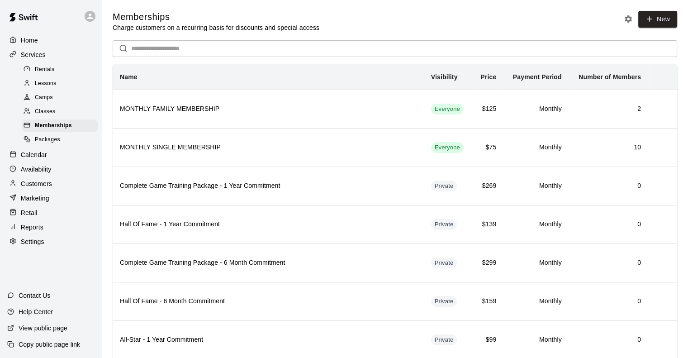
click at [407, 19] on div "Memberships Charge customers on a recurring basis for discounts and special acc…" at bounding box center [395, 21] width 565 height 21
click at [33, 232] on p "Reports" at bounding box center [32, 227] width 23 height 9
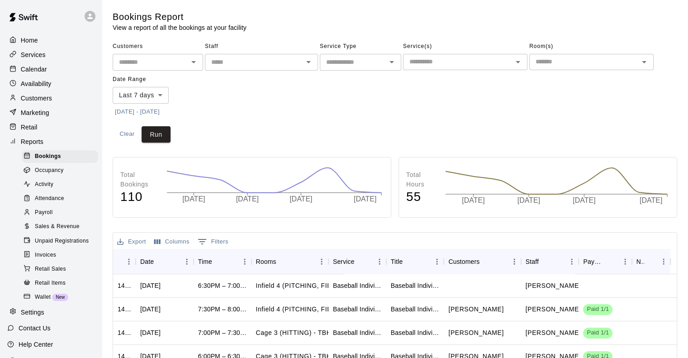
click at [67, 231] on span "Sales & Revenue" at bounding box center [57, 226] width 45 height 9
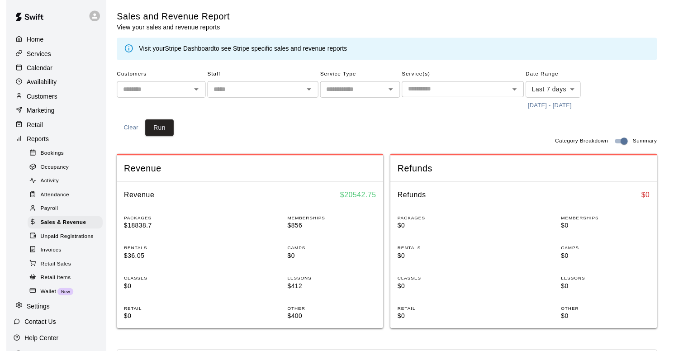
scroll to position [25, 0]
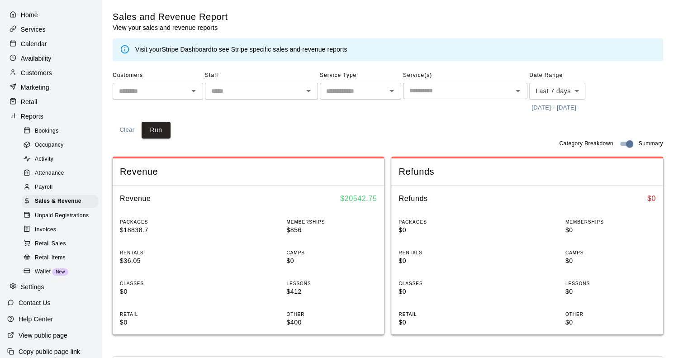
click at [46, 159] on link "Activity" at bounding box center [62, 159] width 80 height 14
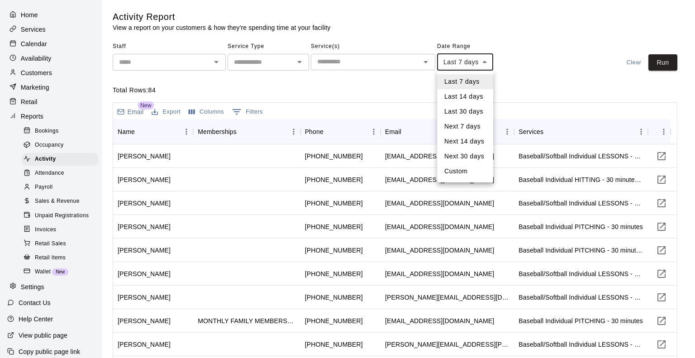
click at [481, 59] on body "Home Services Calendar Availability Customers Marketing Retail Reports Bookings…" at bounding box center [347, 211] width 695 height 423
click at [386, 102] on div at bounding box center [347, 179] width 695 height 358
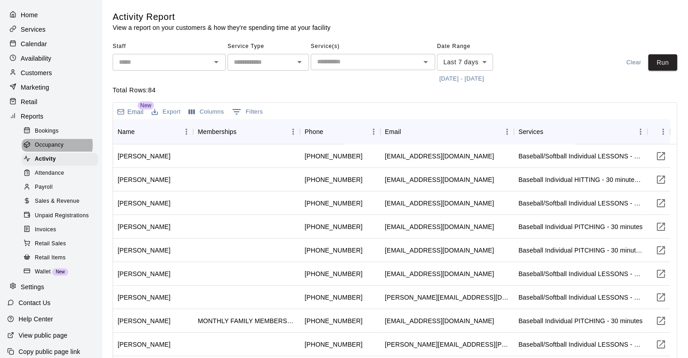
click at [54, 150] on span "Occupancy" at bounding box center [49, 145] width 29 height 9
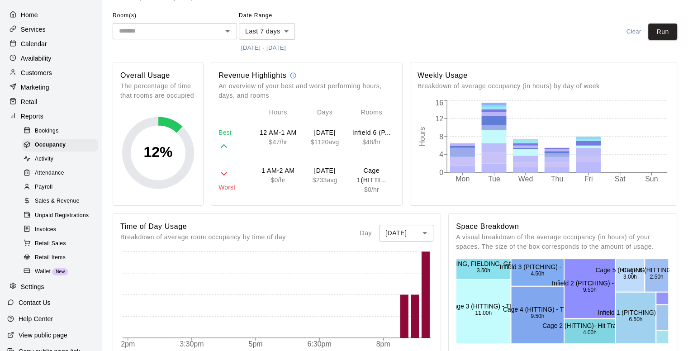
scroll to position [30, 0]
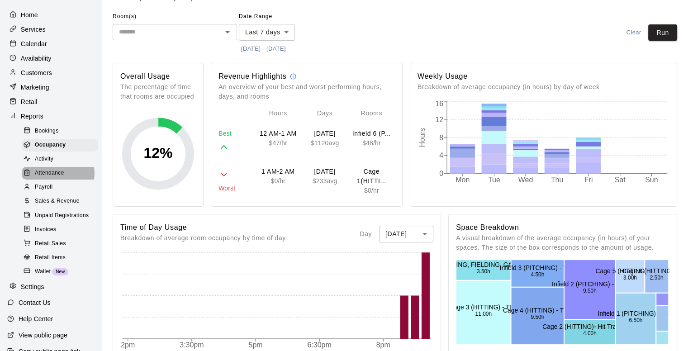
click at [57, 178] on span "Attendance" at bounding box center [49, 173] width 29 height 9
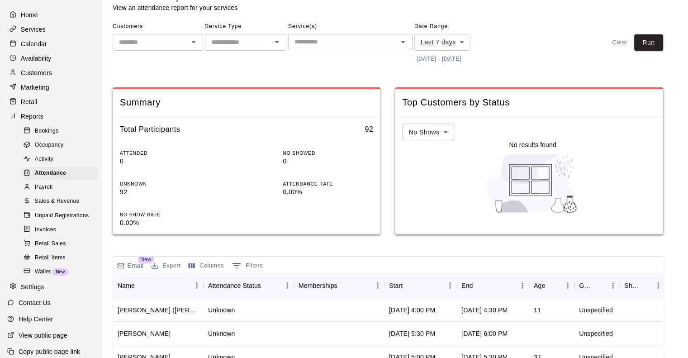
scroll to position [18, 0]
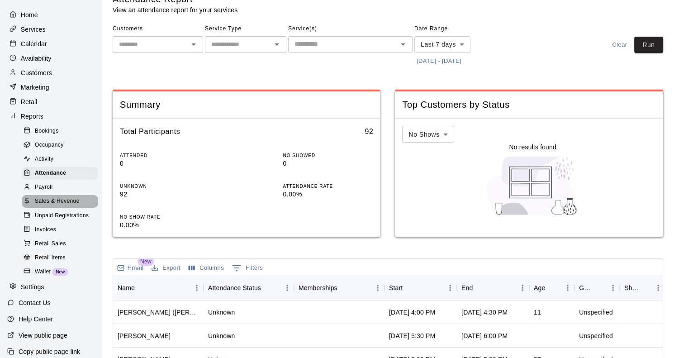
click at [76, 206] on span "Sales & Revenue" at bounding box center [57, 201] width 45 height 9
